Goal: Task Accomplishment & Management: Complete application form

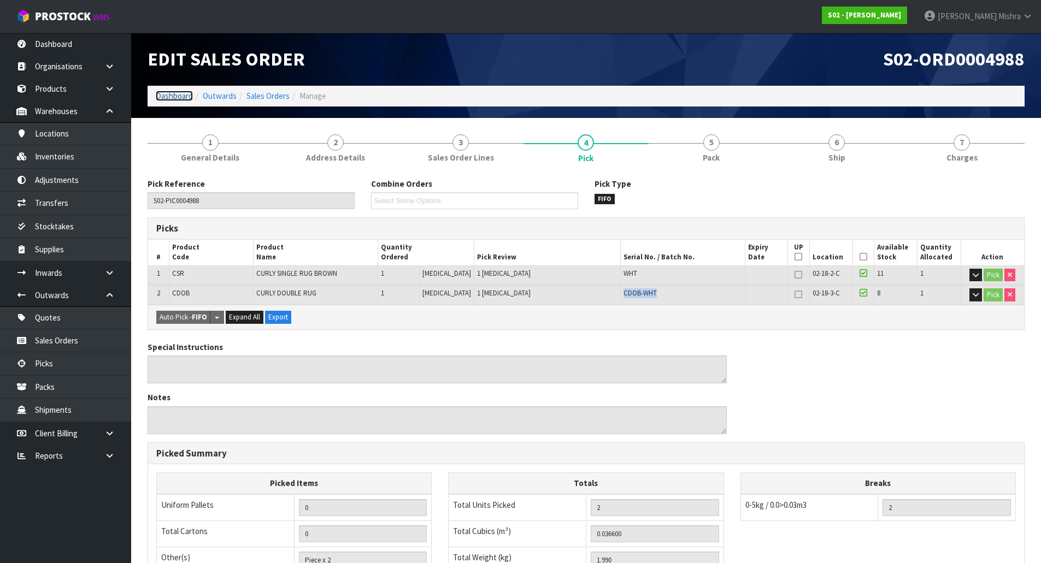
click at [165, 101] on link "Dashboard" at bounding box center [174, 96] width 37 height 10
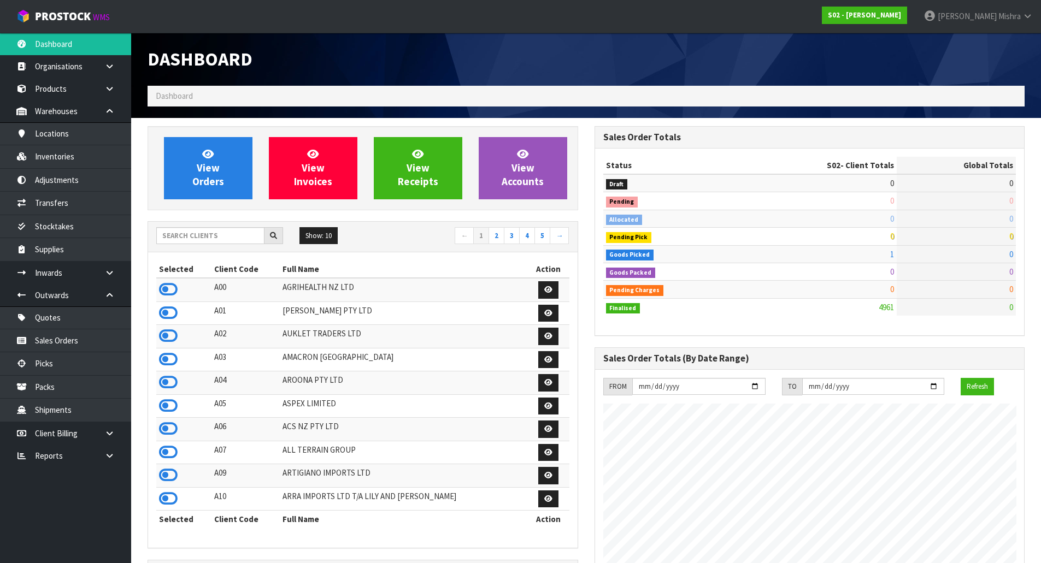
scroll to position [774, 446]
click at [198, 239] on input "text" at bounding box center [210, 235] width 108 height 17
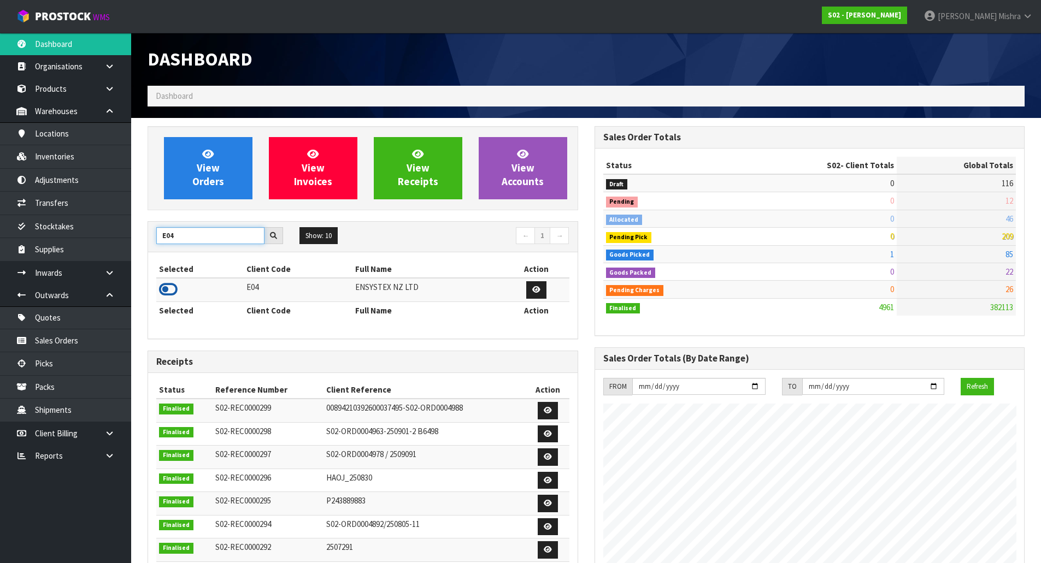
type input "E04"
click at [173, 288] on icon at bounding box center [168, 289] width 19 height 16
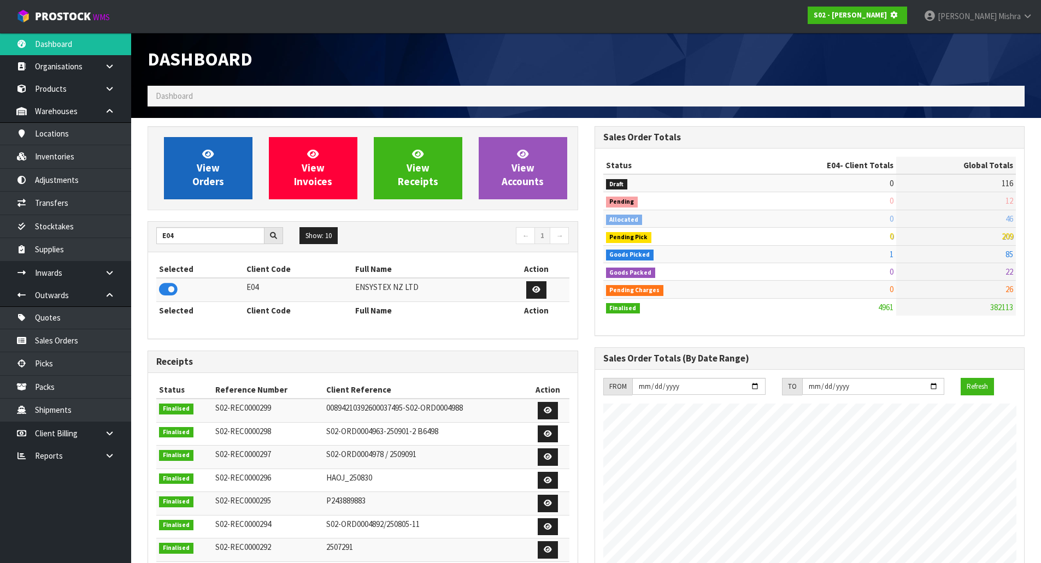
scroll to position [681, 446]
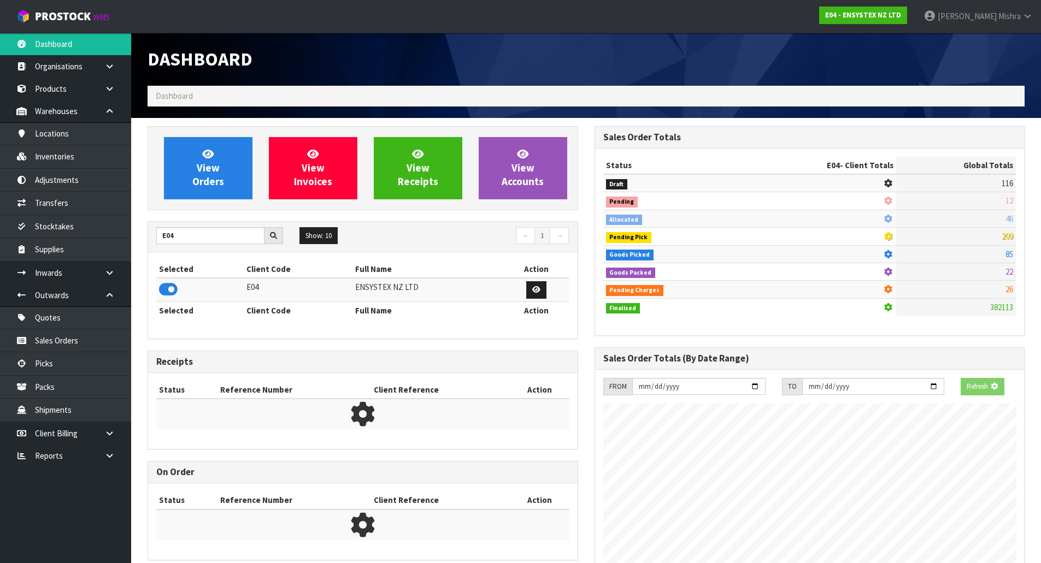
click at [219, 132] on div "View Orders View Invoices View Receipts View Accounts" at bounding box center [363, 168] width 430 height 84
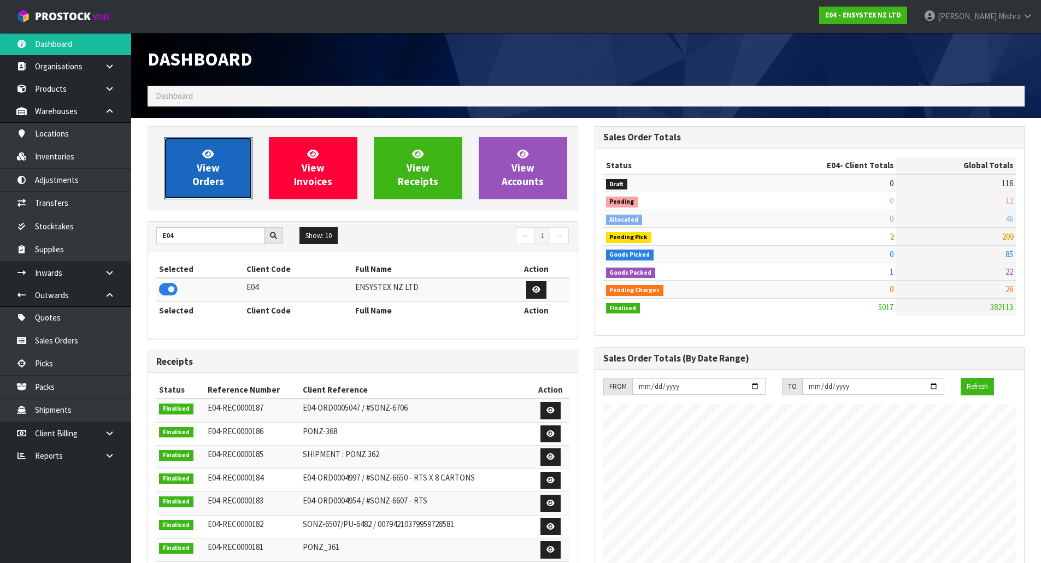
click at [214, 140] on link "View Orders" at bounding box center [208, 168] width 89 height 62
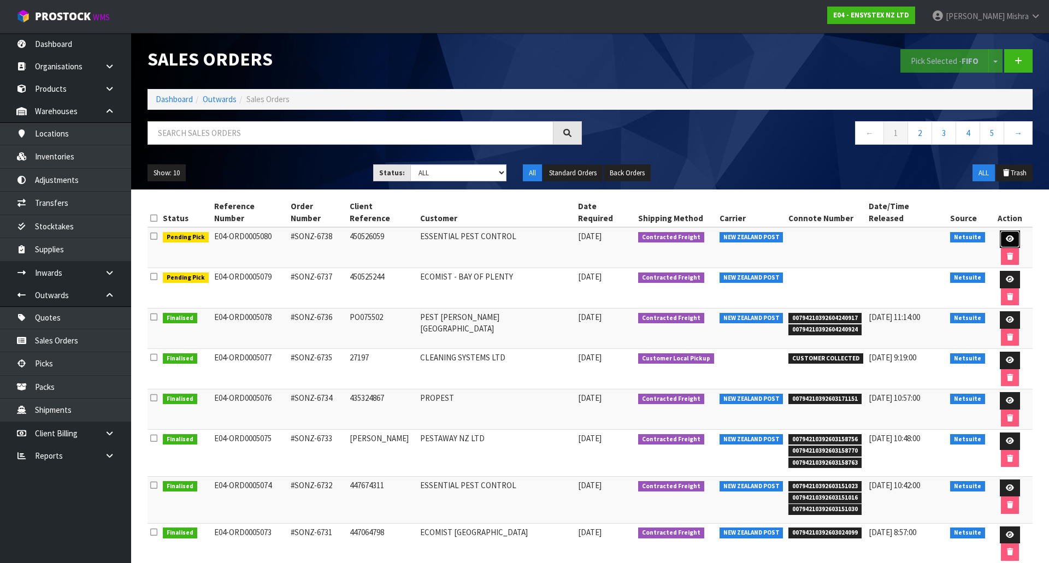
click at [1006, 235] on icon at bounding box center [1010, 238] width 8 height 7
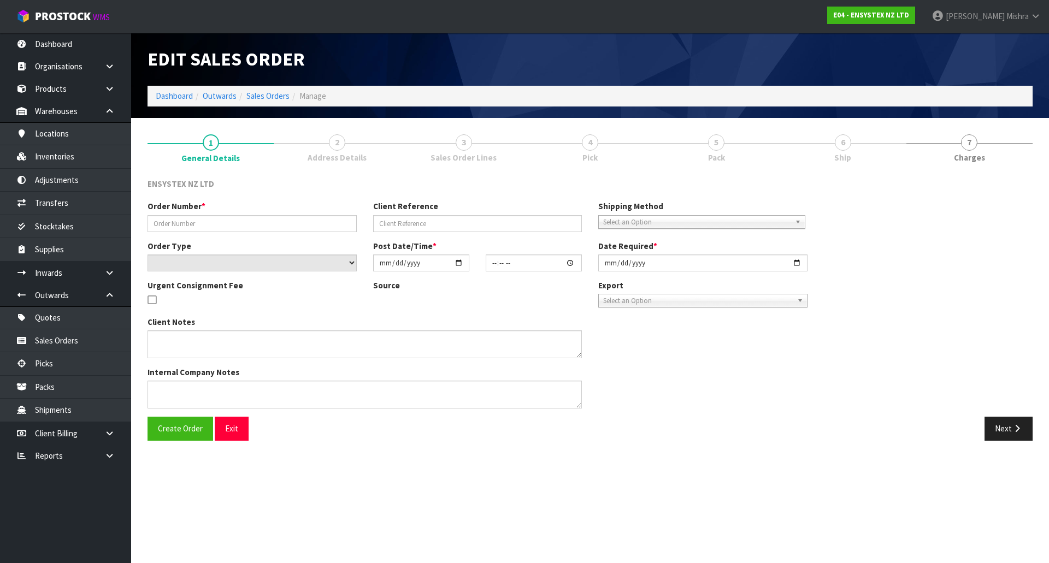
type input "#SONZ-6738"
type input "450526059"
select select "number:0"
type input "[DATE]"
type input "11:45:15.000"
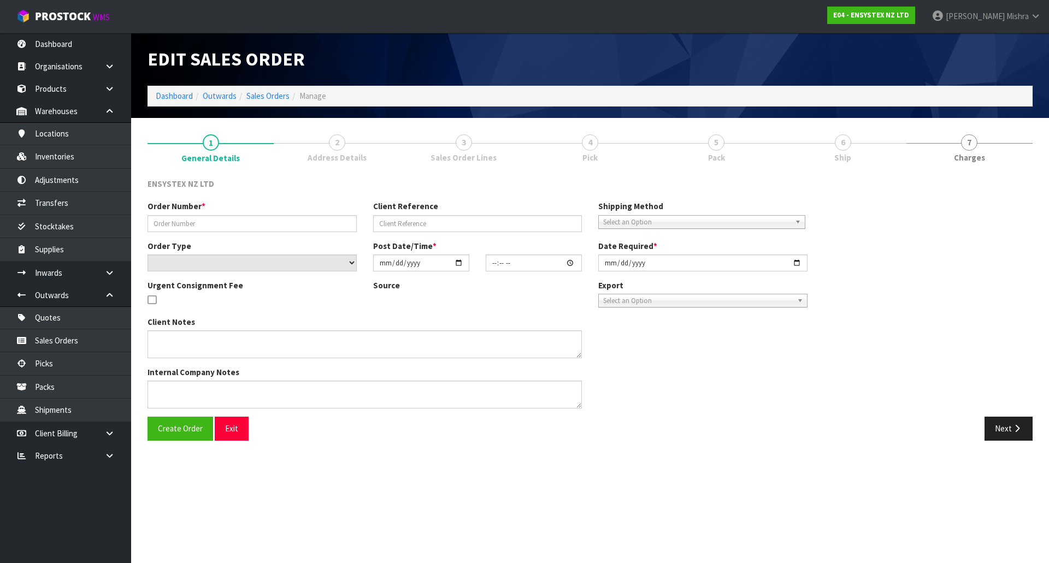
type input "[DATE]"
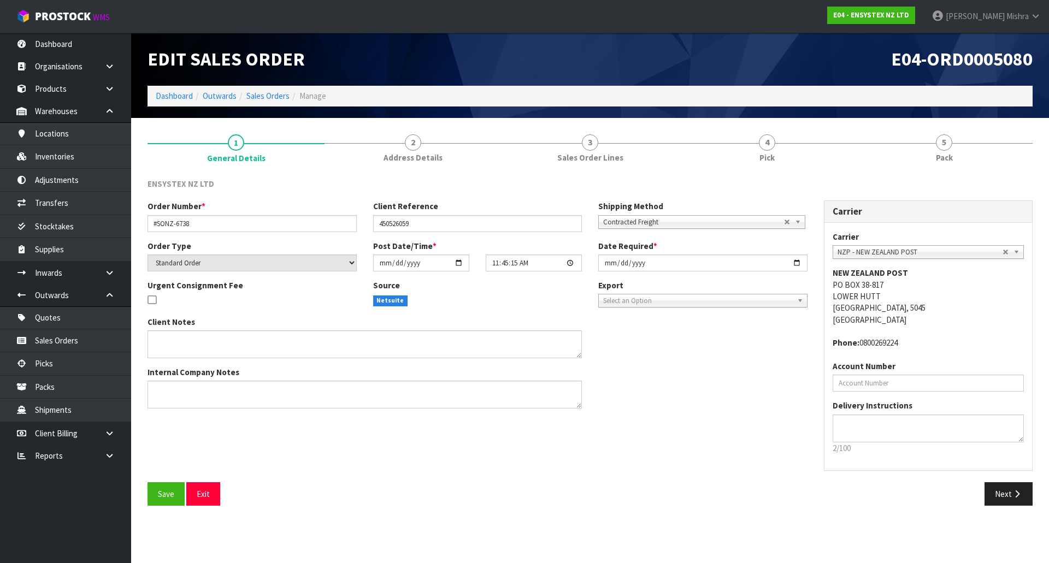
click at [819, 149] on link "4 Pick" at bounding box center [767, 147] width 177 height 43
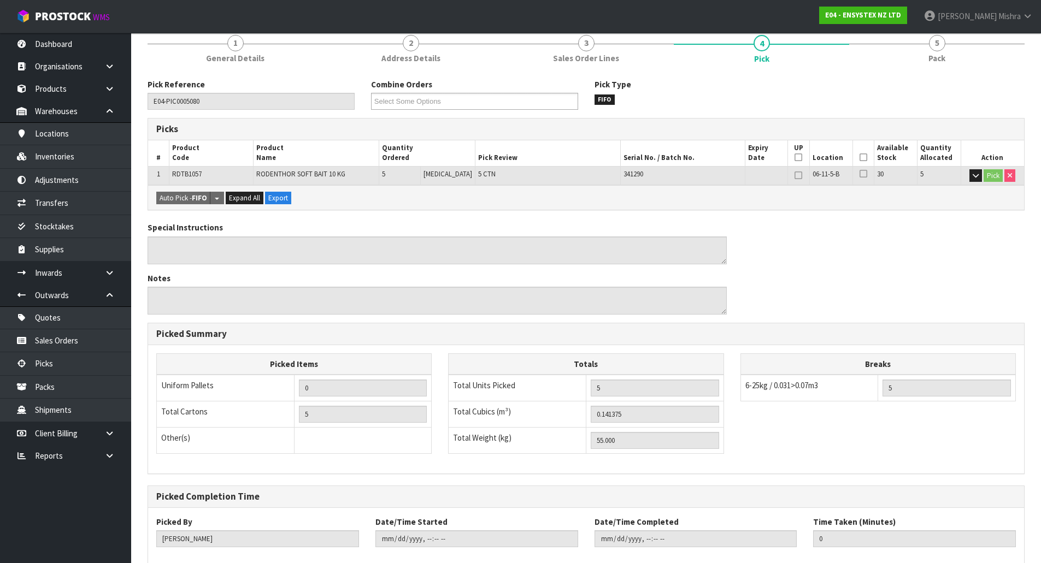
scroll to position [161, 0]
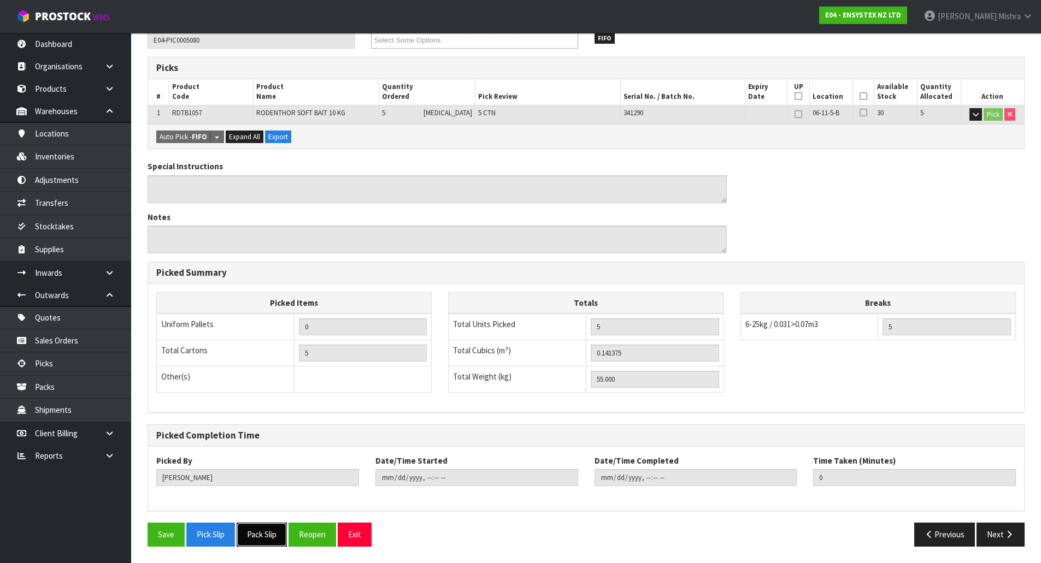
click at [275, 535] on button "Pack Slip" at bounding box center [262, 534] width 50 height 23
